Goal: Task Accomplishment & Management: Use online tool/utility

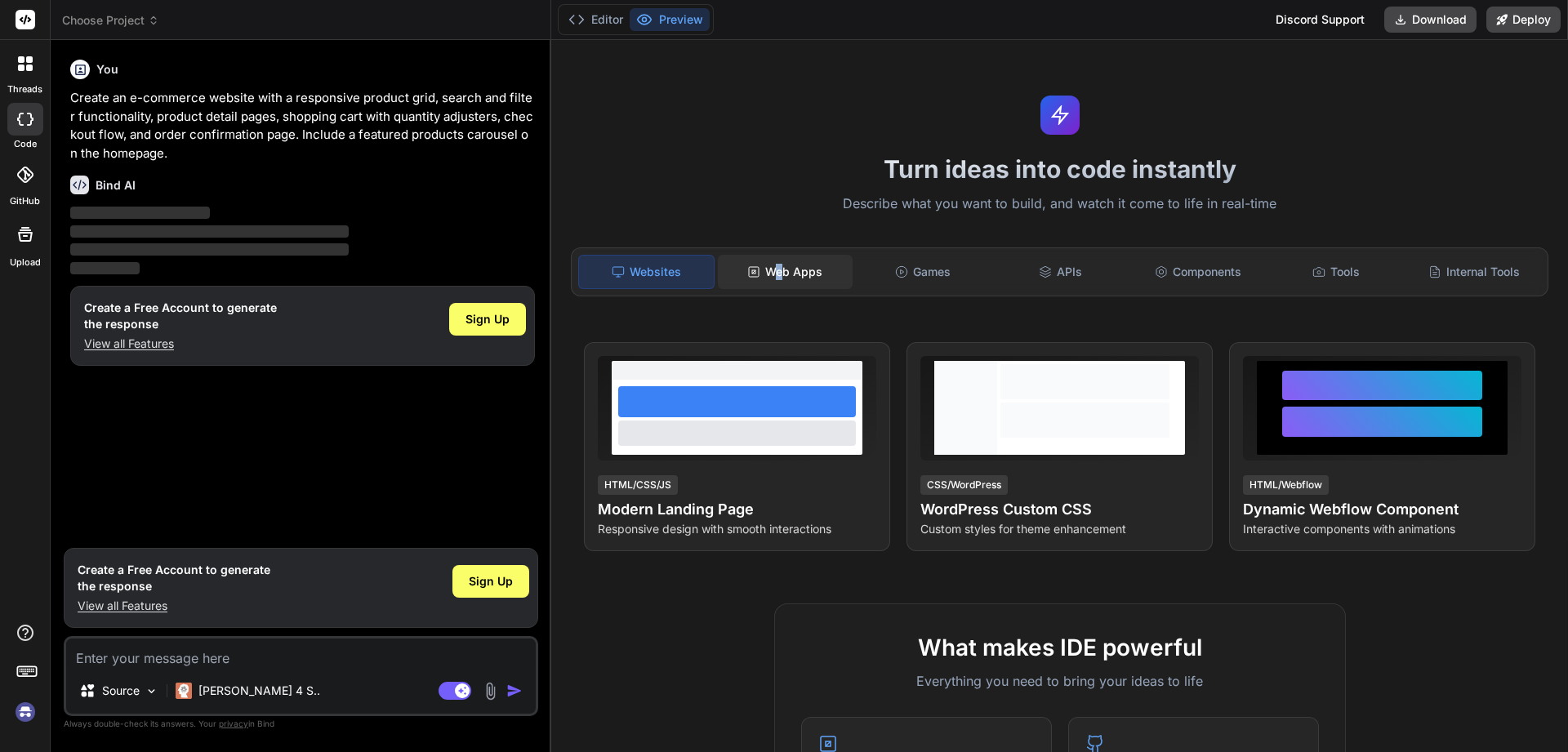
click at [782, 285] on div "Web Apps" at bounding box center [785, 271] width 135 height 35
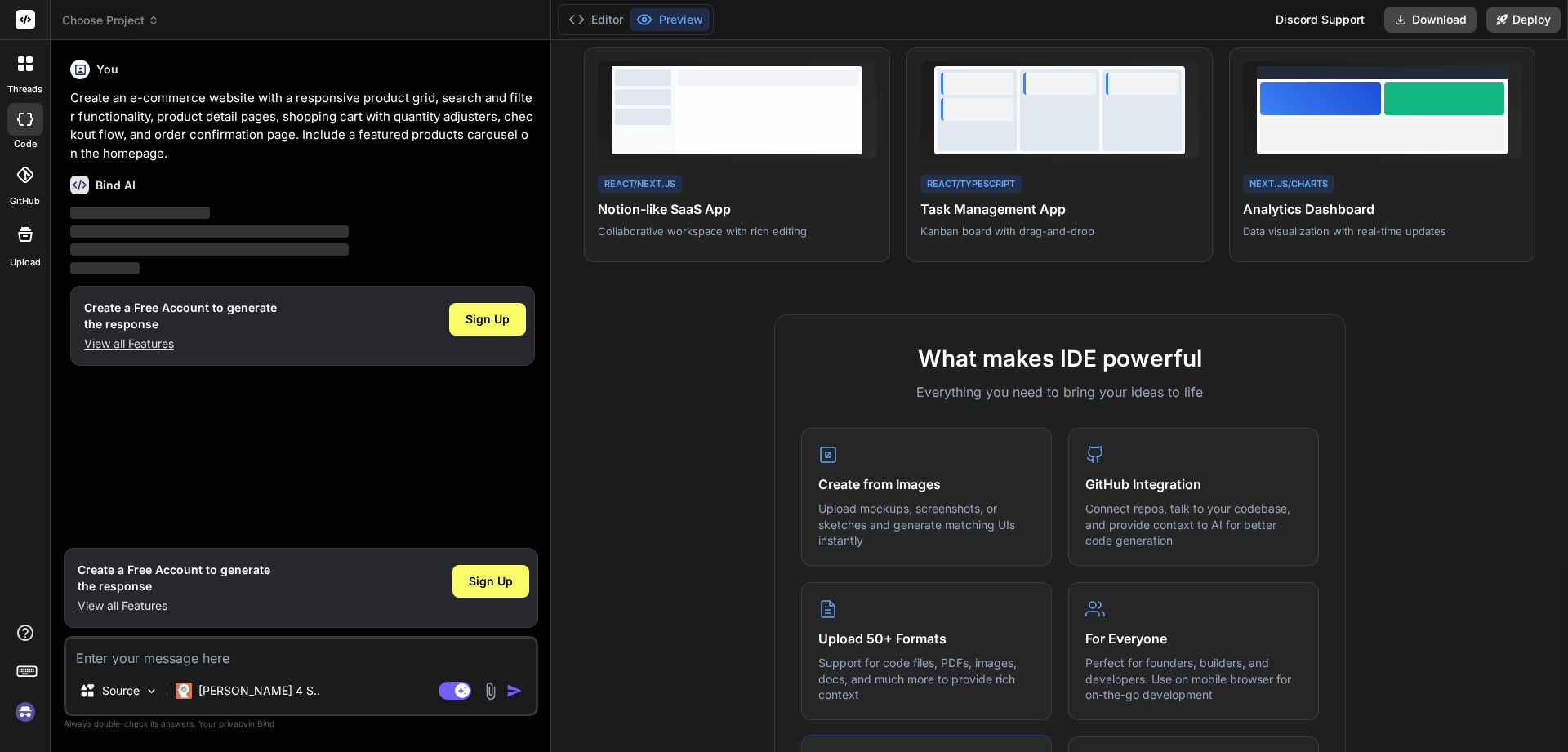
scroll to position [223, 0]
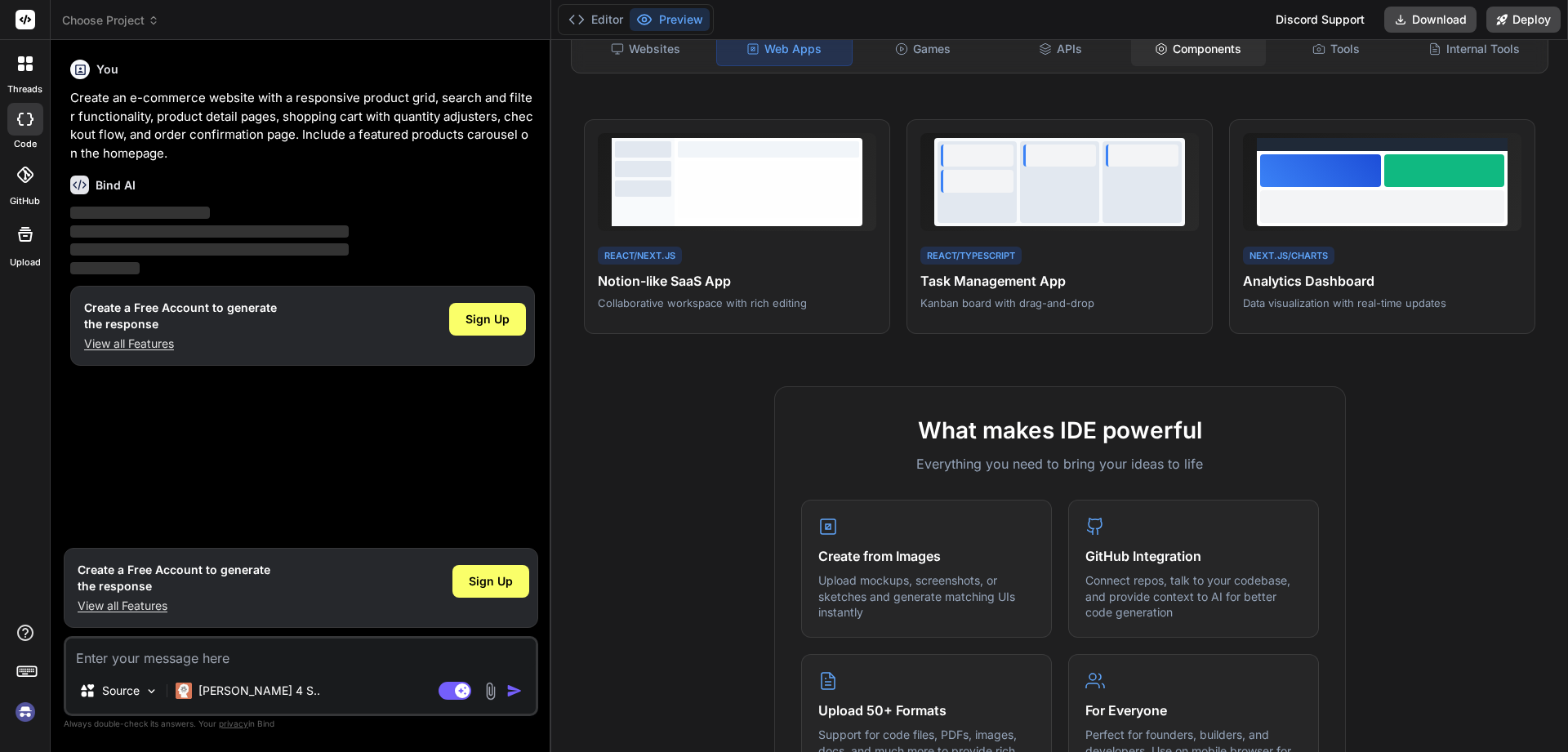
click at [1205, 52] on div "Components" at bounding box center [1198, 49] width 135 height 35
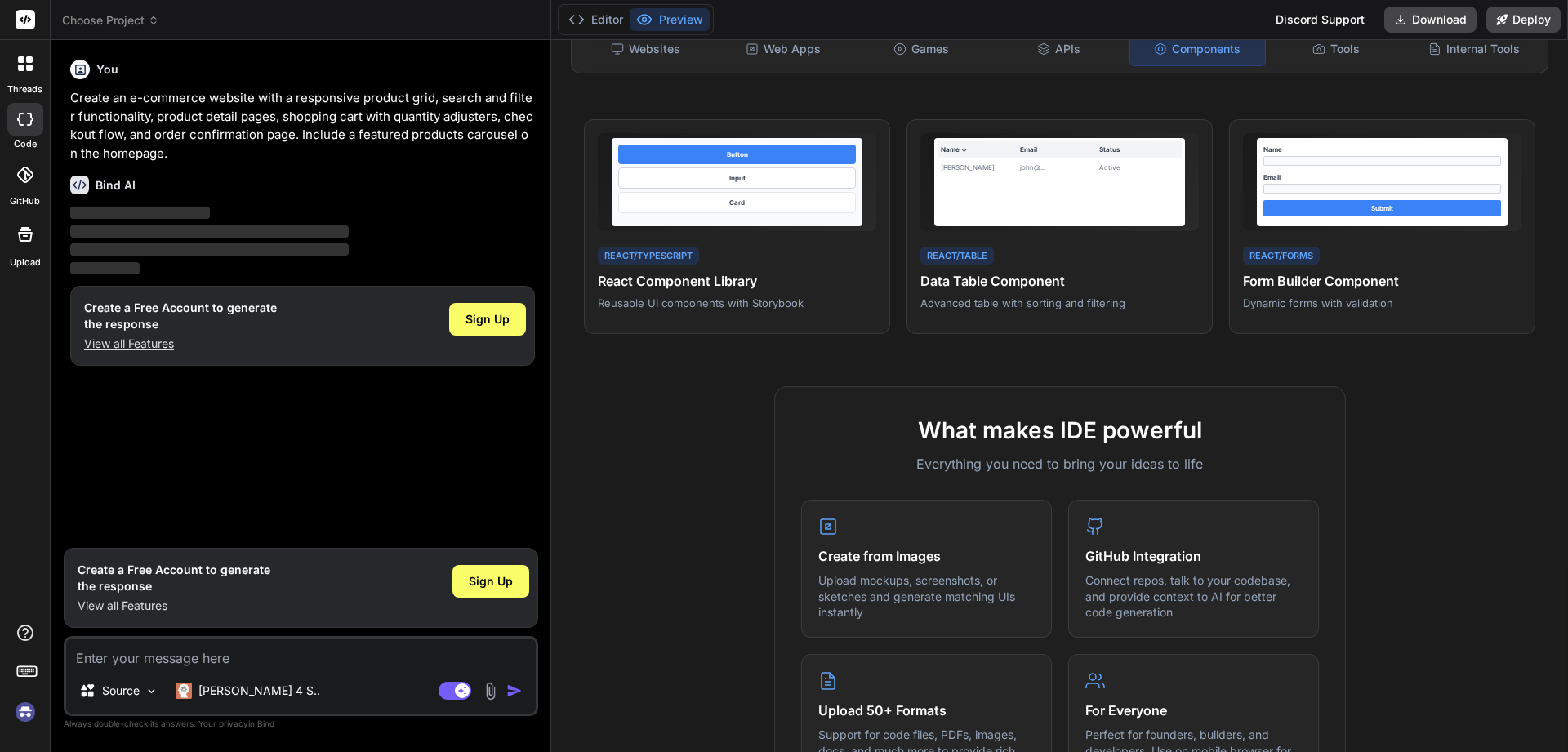
scroll to position [224, 0]
click at [1066, 61] on div "APIs" at bounding box center [1059, 48] width 135 height 35
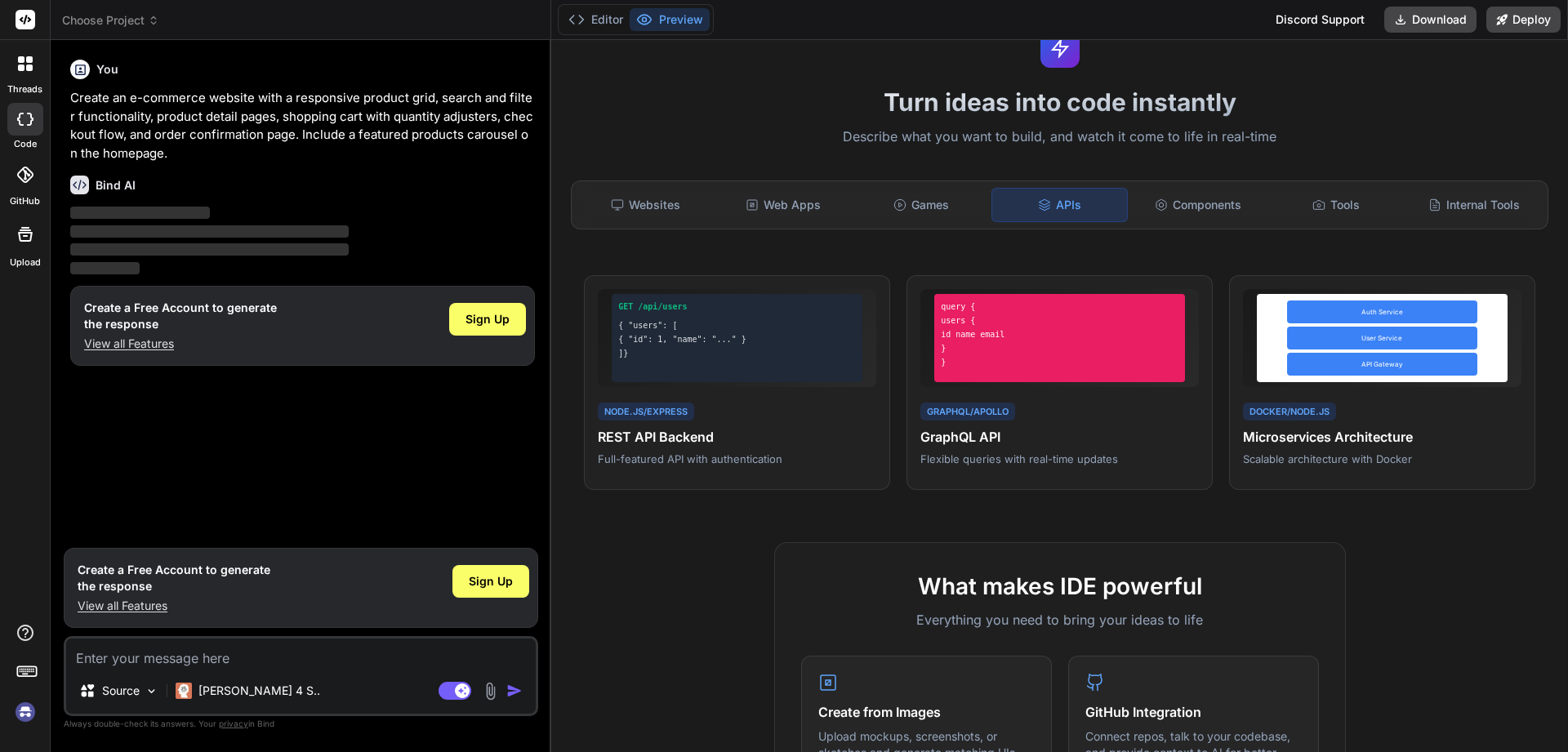
scroll to position [0, 0]
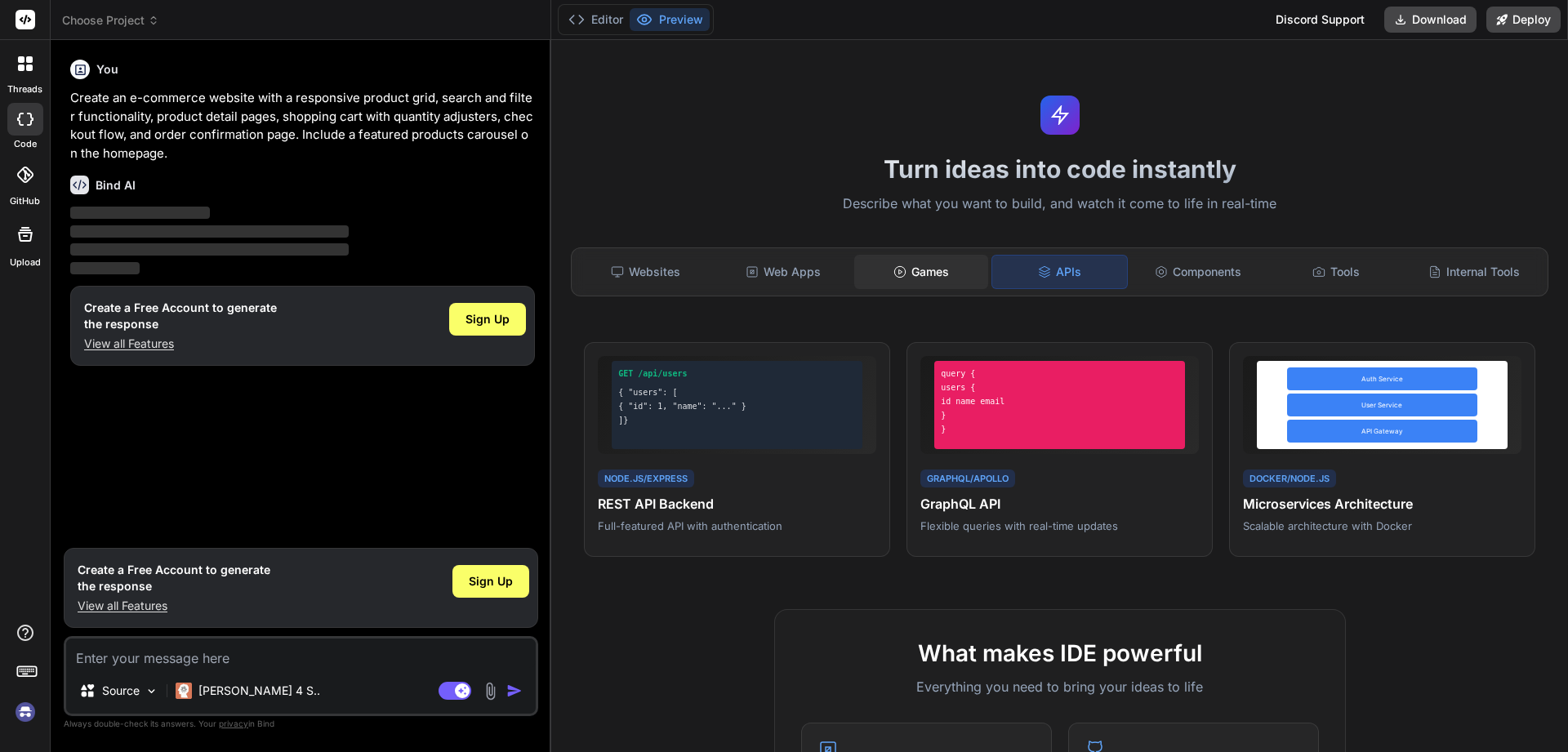
click at [928, 281] on div "Games" at bounding box center [922, 271] width 135 height 35
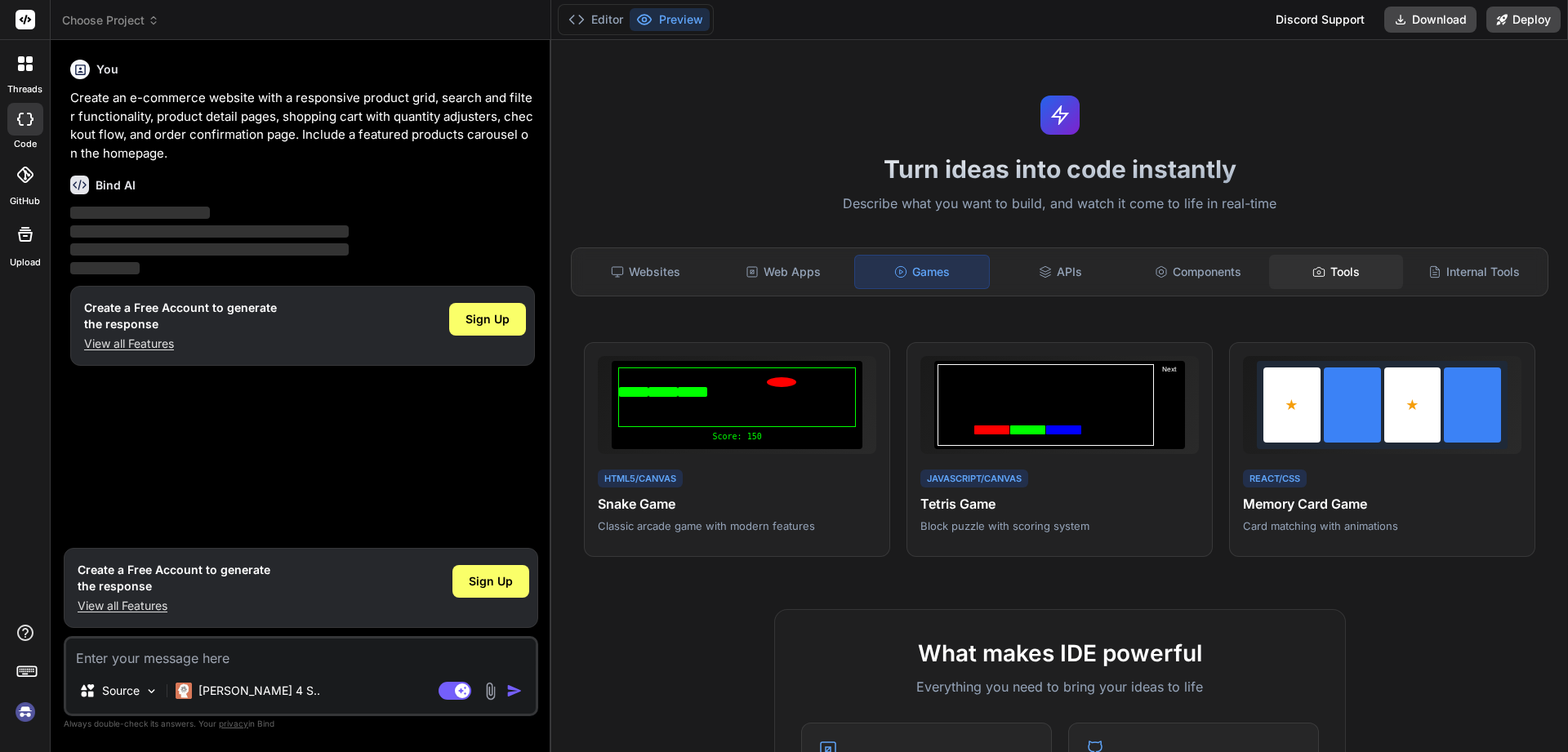
click at [1357, 269] on div "Tools" at bounding box center [1336, 271] width 135 height 35
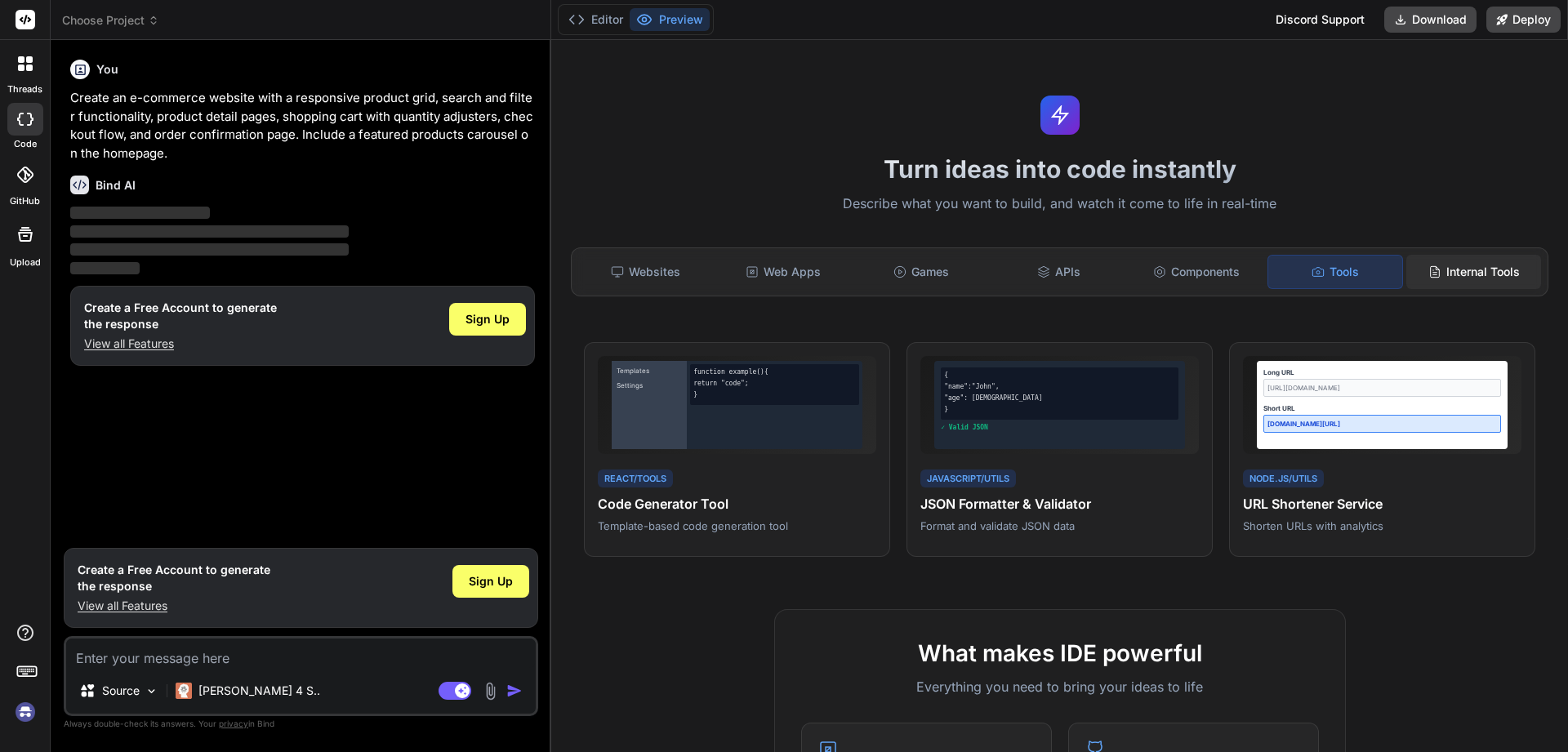
click at [1494, 268] on div "Internal Tools" at bounding box center [1474, 271] width 135 height 35
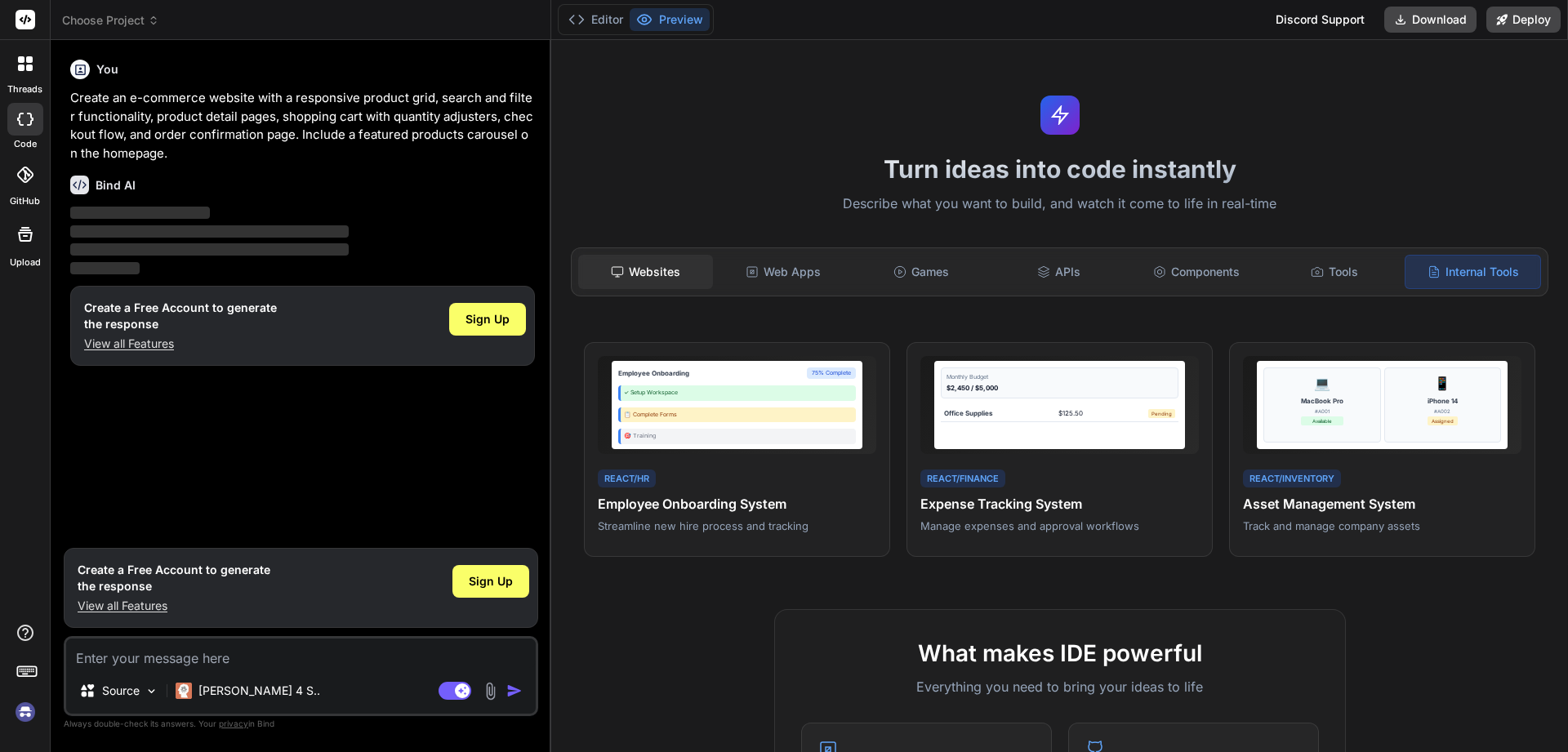
click at [661, 275] on div "Websites" at bounding box center [646, 271] width 135 height 35
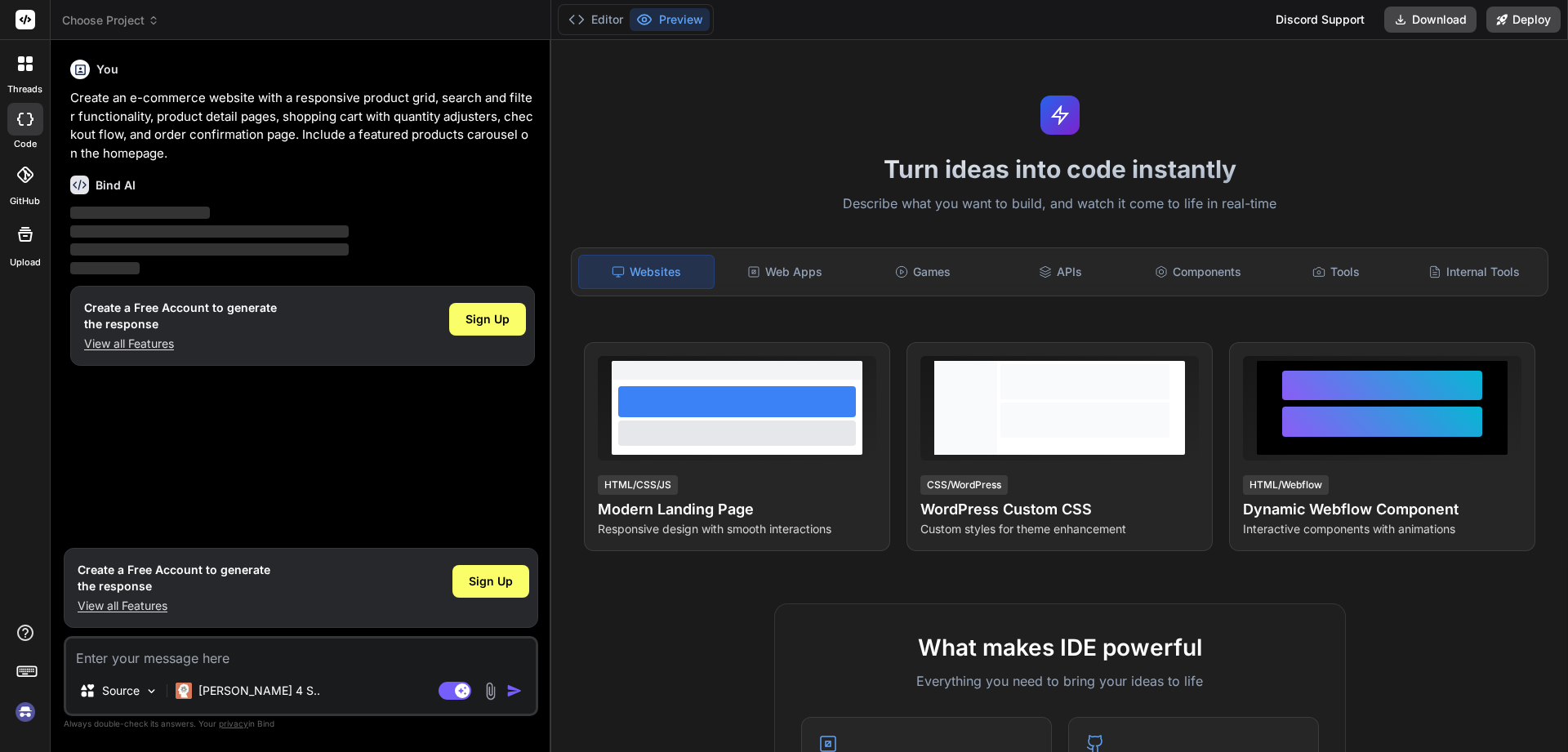
click at [22, 70] on icon at bounding box center [21, 67] width 7 height 7
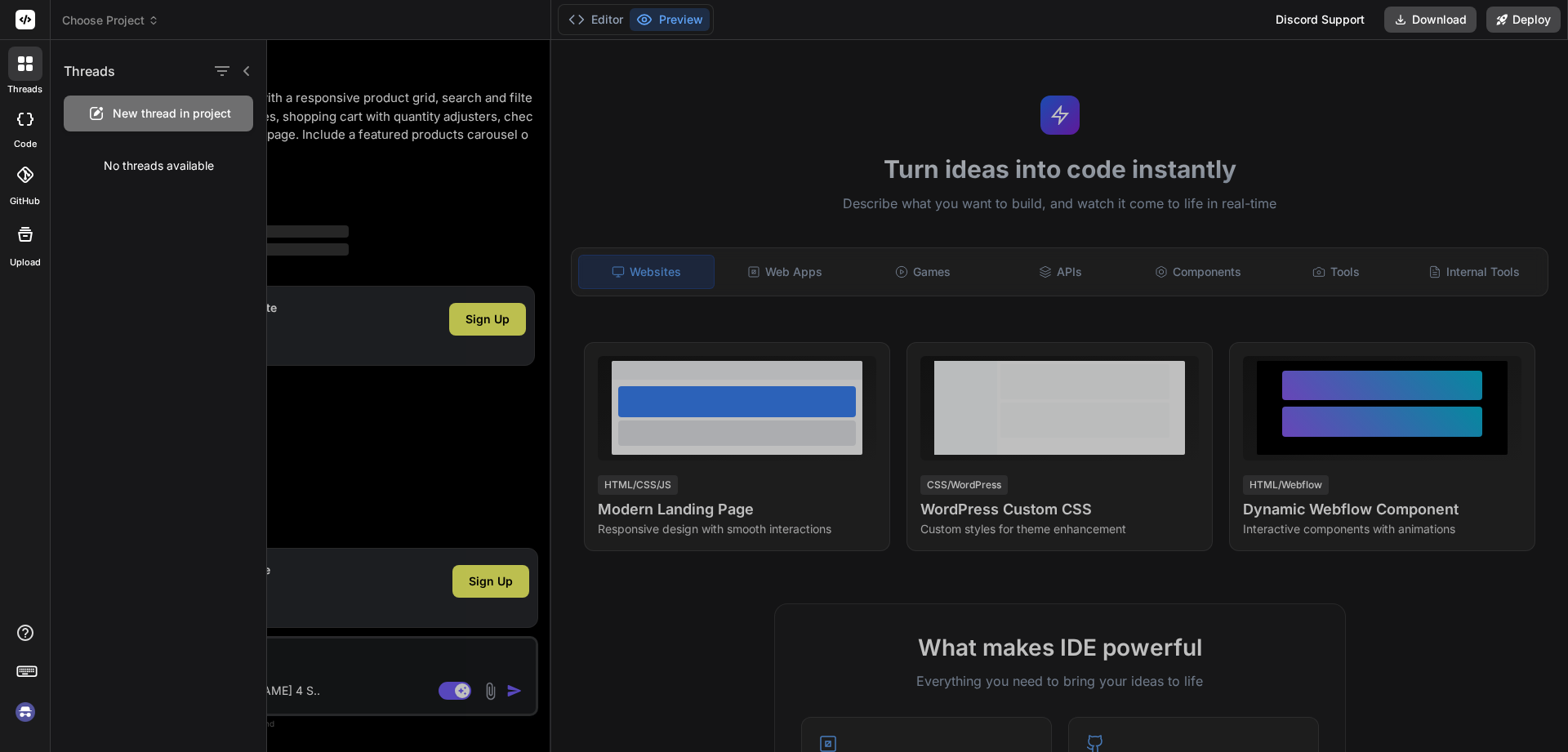
click at [22, 70] on icon at bounding box center [21, 67] width 7 height 7
click at [29, 108] on div at bounding box center [25, 119] width 36 height 33
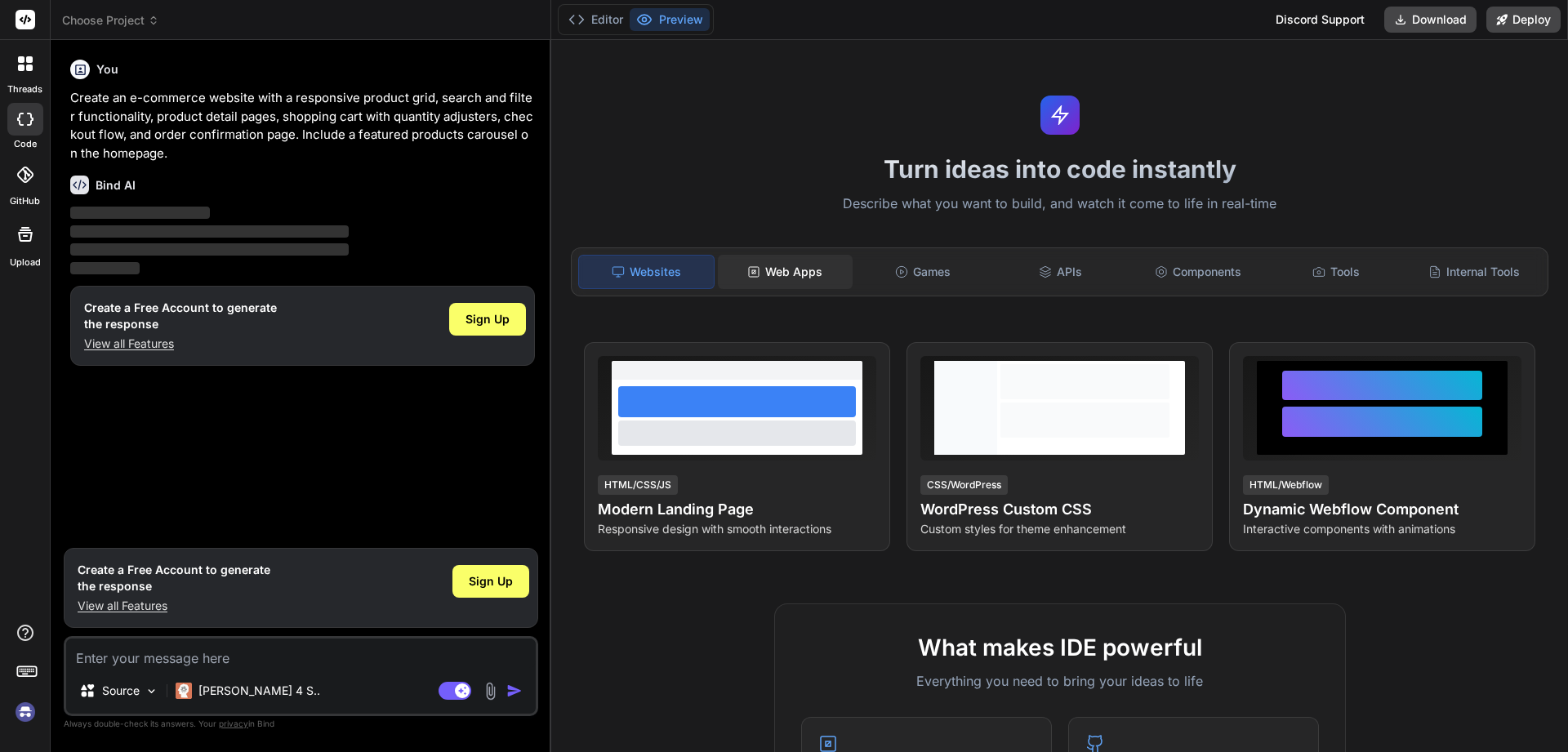
click at [763, 273] on div "Web Apps" at bounding box center [785, 271] width 135 height 35
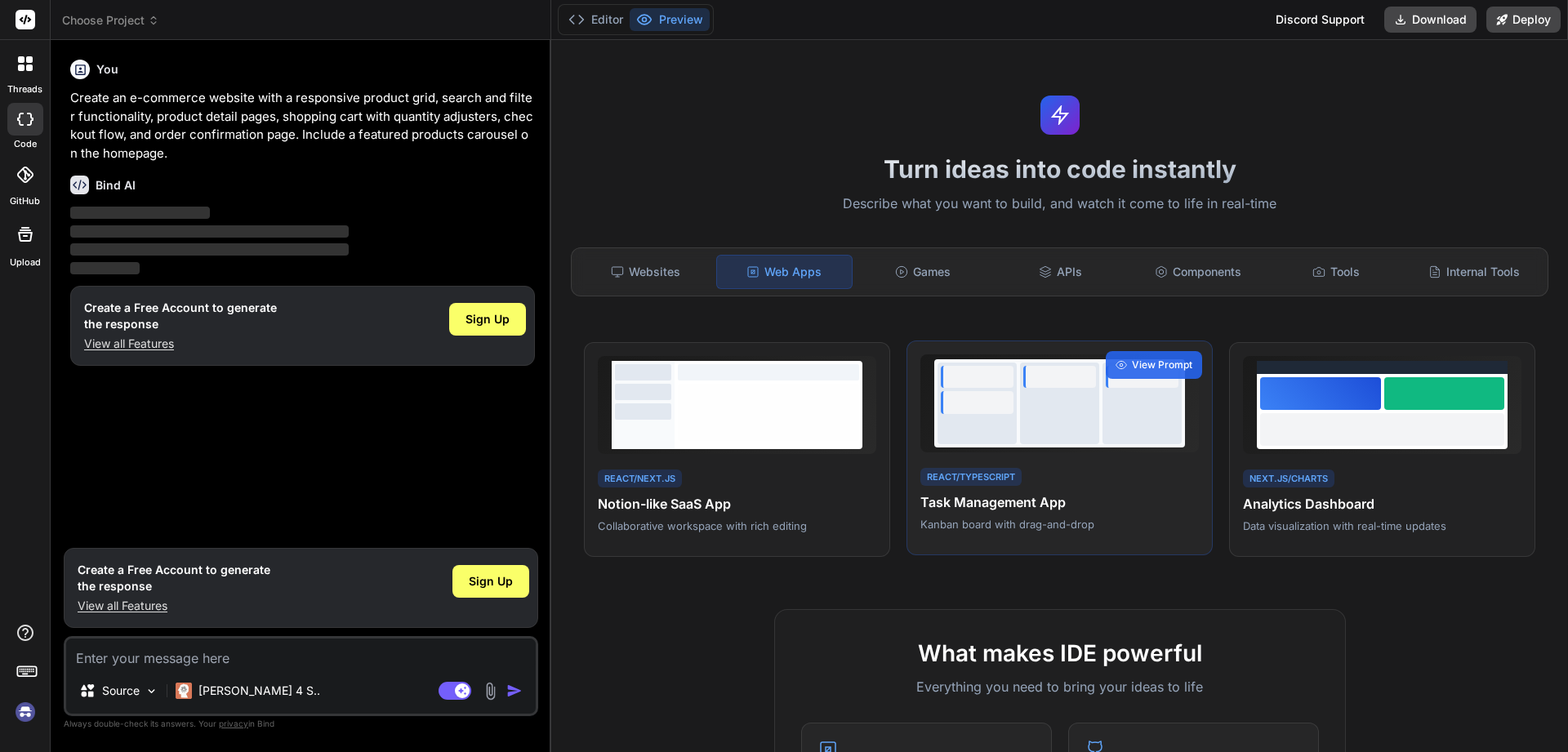
click at [1044, 380] on div at bounding box center [1060, 377] width 73 height 22
click at [1185, 363] on span "View Prompt" at bounding box center [1162, 365] width 61 height 15
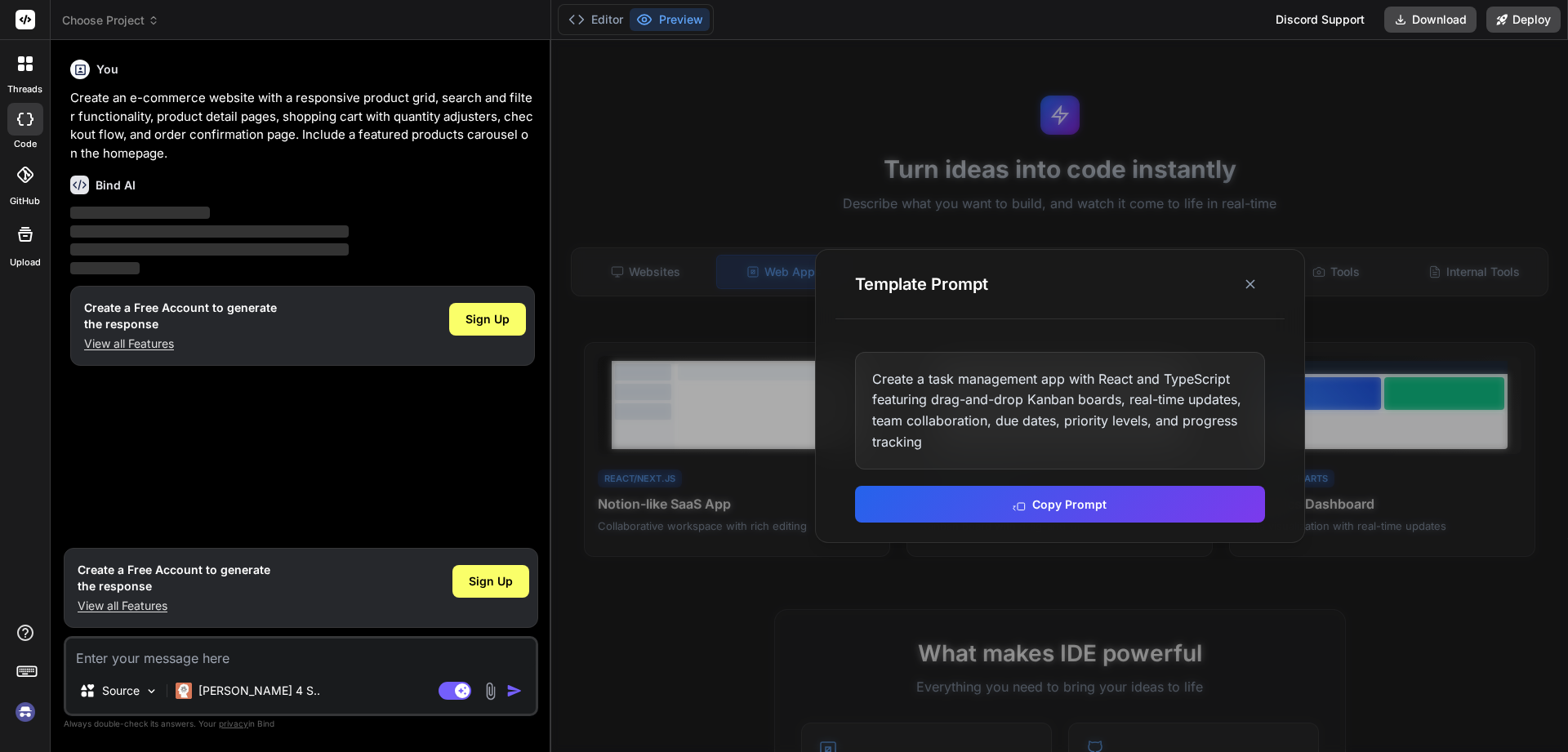
click at [1105, 458] on div "Create a task management app with React and TypeScript featuring drag-and-drop …" at bounding box center [1060, 411] width 410 height 118
click at [1251, 282] on line at bounding box center [1250, 283] width 8 height 8
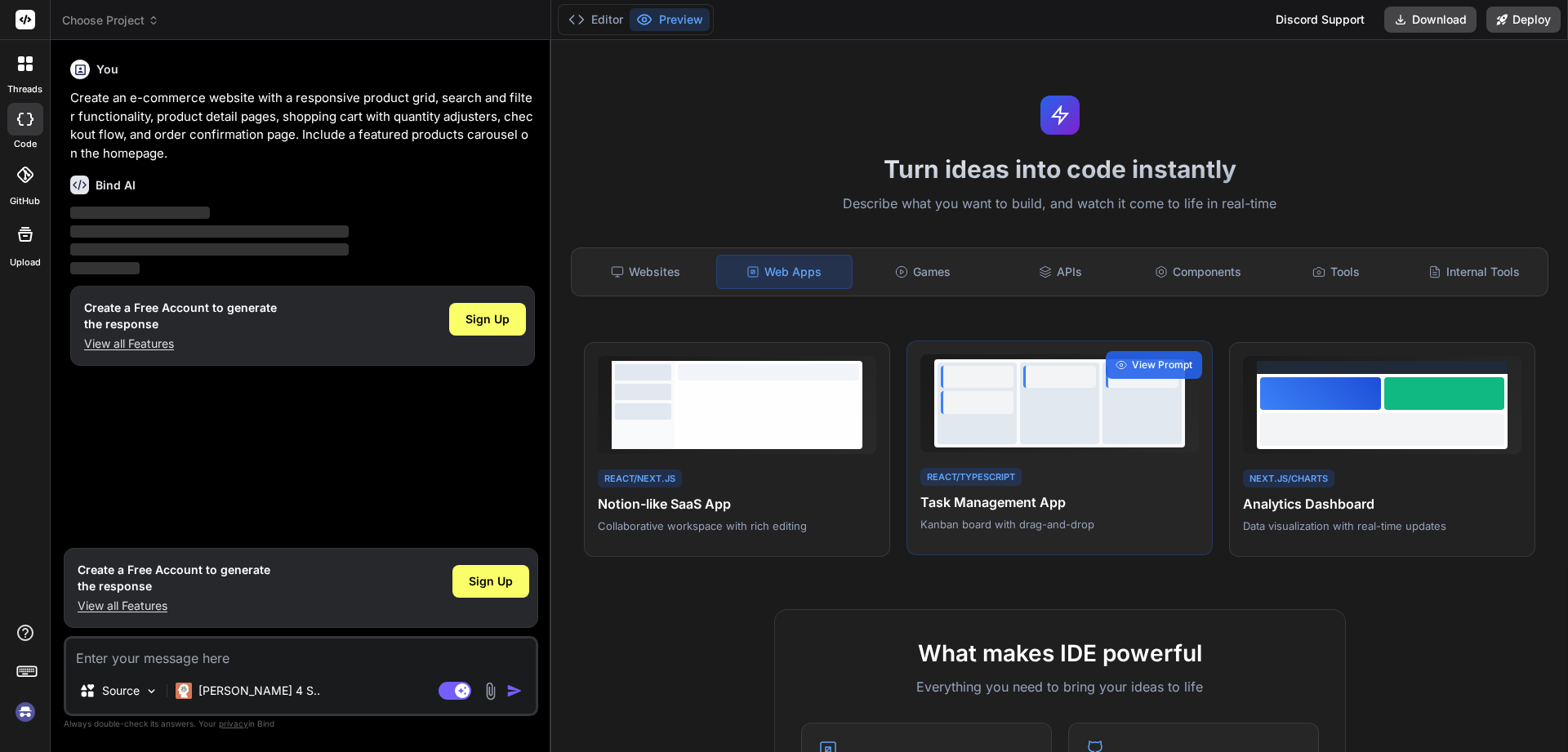
click at [1057, 414] on div at bounding box center [1059, 403] width 80 height 81
click at [27, 235] on icon at bounding box center [25, 234] width 20 height 20
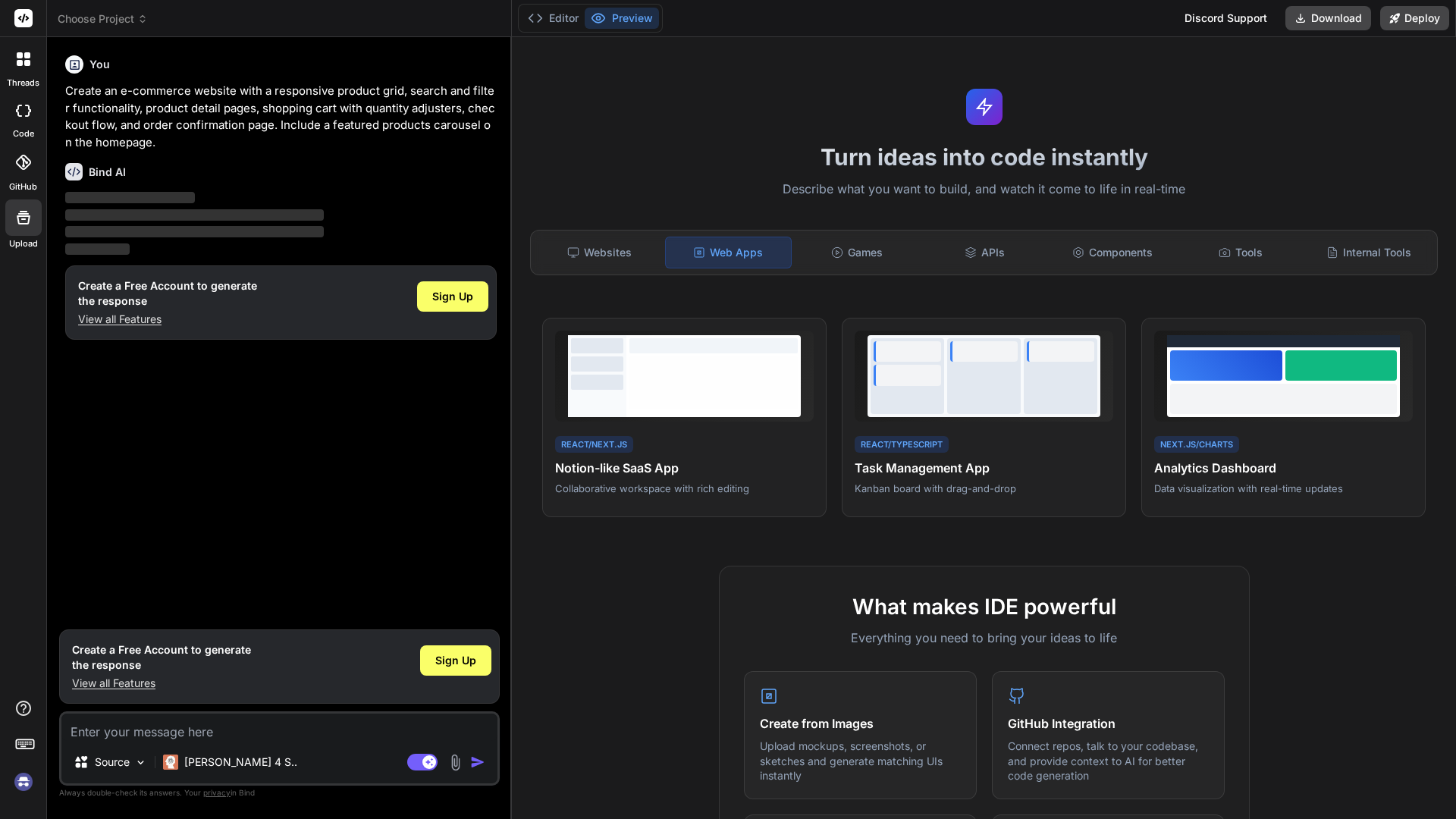
type textarea "x"
